Goal: Book appointment/travel/reservation

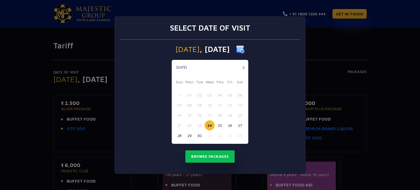
click at [319, 17] on div "Select date of visit Wednesday , 24 Sep 2025 Sep, 2025 Sep, 2025 Sun Mon Tue We…" at bounding box center [210, 95] width 420 height 190
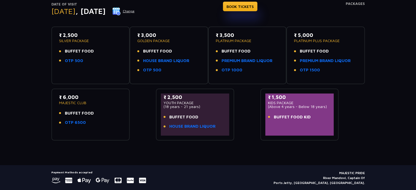
scroll to position [84, 0]
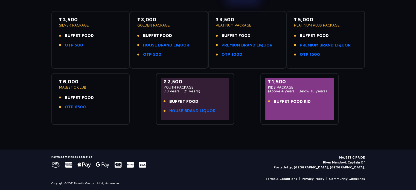
click at [73, 34] on span "BUFFET FOOD" at bounding box center [79, 36] width 29 height 6
click at [157, 31] on div "₹ 3,000 GOLDEN PACKAGE BUFFET FOOD HOUSE BRAND LIQUOR OTP 500" at bounding box center [168, 38] width 63 height 45
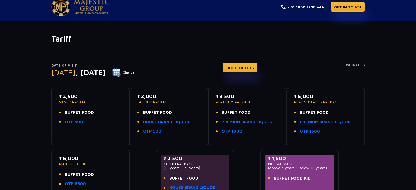
scroll to position [0, 0]
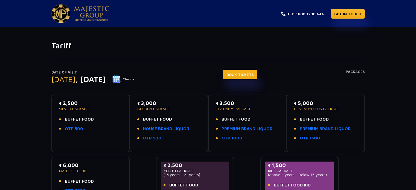
click at [250, 73] on link "BOOK TICKETS" at bounding box center [240, 75] width 34 height 10
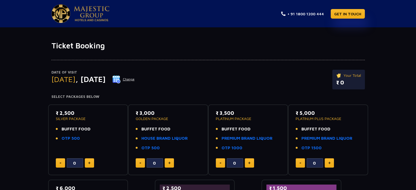
click at [135, 78] on button "Change" at bounding box center [123, 79] width 23 height 9
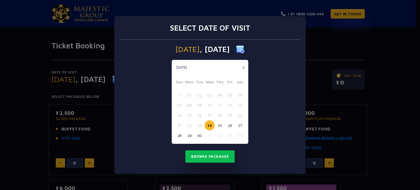
click at [240, 126] on button "27" at bounding box center [240, 125] width 10 height 10
click at [202, 155] on button "Browse Packages" at bounding box center [209, 156] width 49 height 13
